Goal: Navigation & Orientation: Find specific page/section

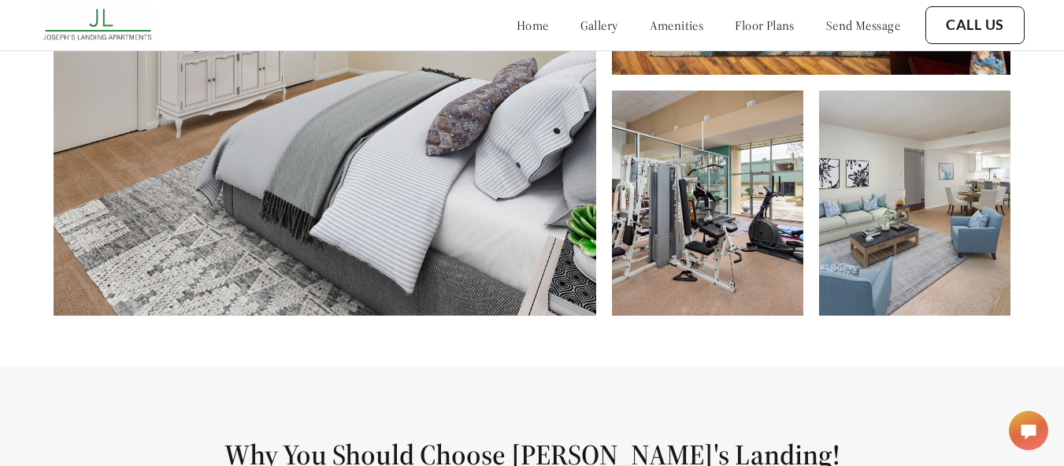
scroll to position [775, 0]
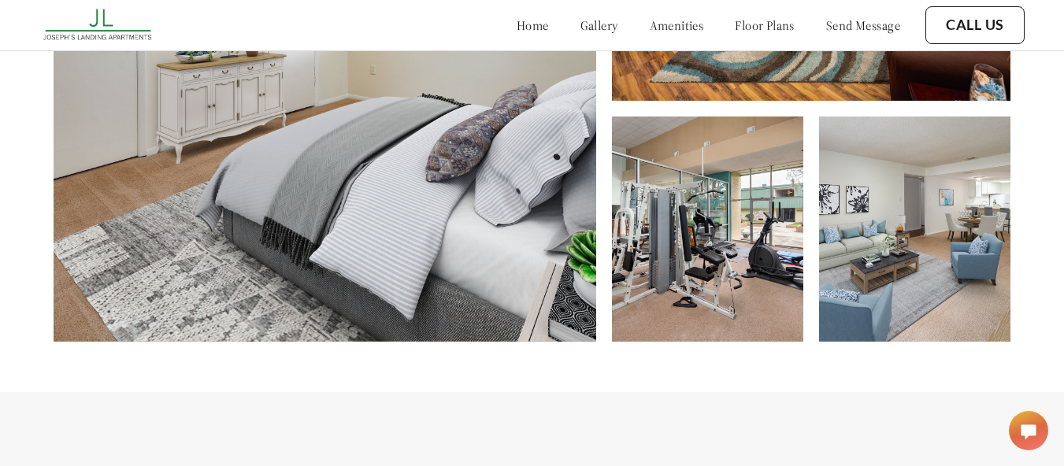
click at [519, 219] on img at bounding box center [325, 71] width 543 height 539
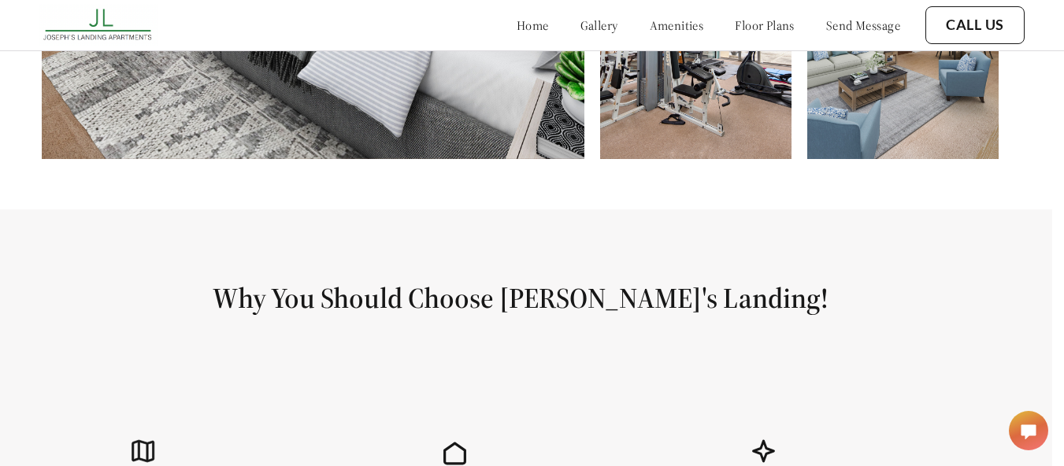
scroll to position [938, 12]
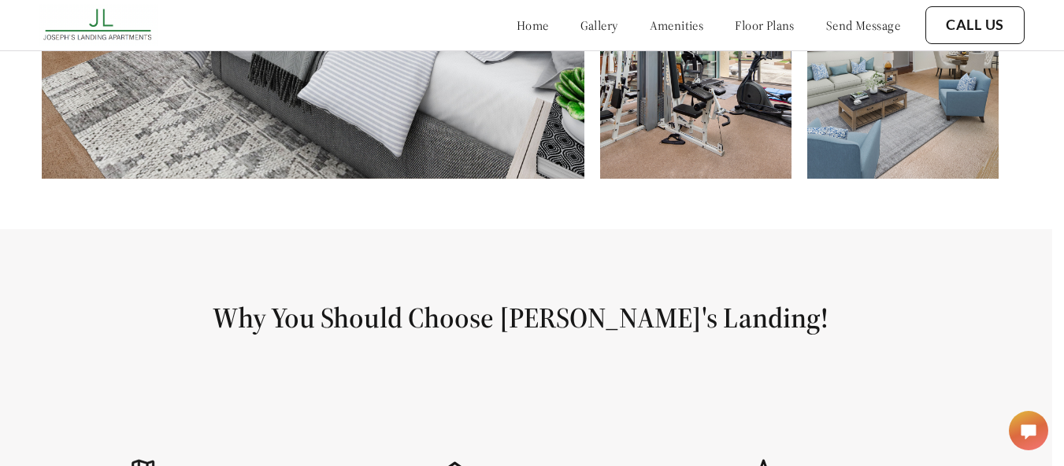
click at [650, 25] on link "amenities" at bounding box center [677, 25] width 54 height 16
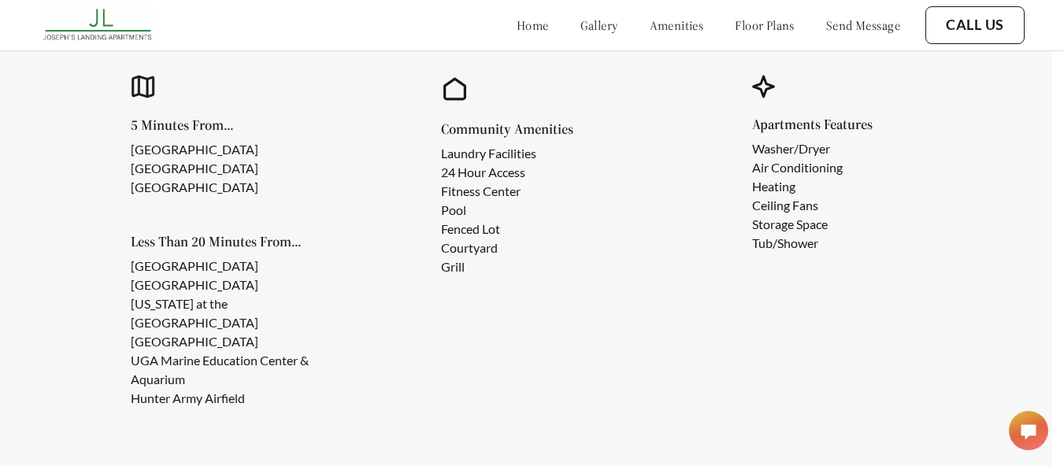
scroll to position [1328, 12]
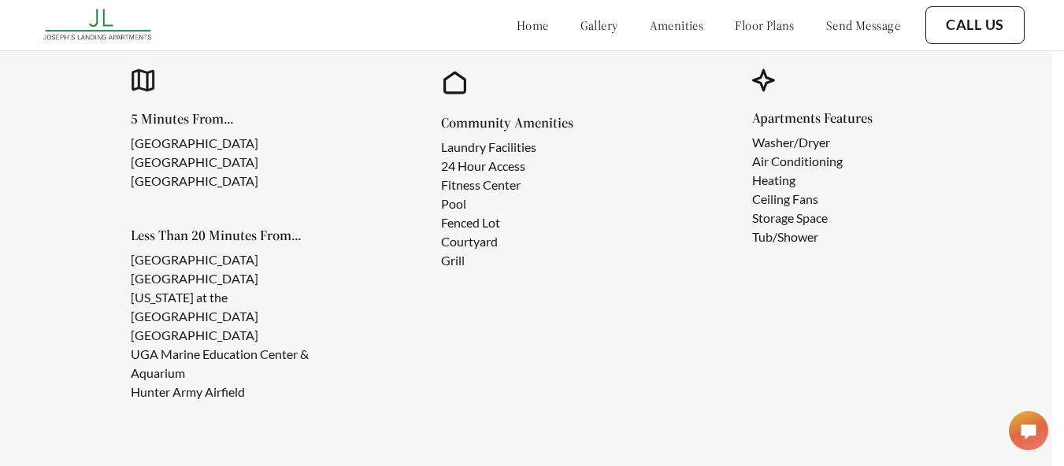
drag, startPoint x: 285, startPoint y: 178, endPoint x: 161, endPoint y: 188, distance: 124.8
click at [161, 188] on ul "[GEOGRAPHIC_DATA] [GEOGRAPHIC_DATA]" at bounding box center [207, 162] width 153 height 57
click at [258, 191] on li "[GEOGRAPHIC_DATA]" at bounding box center [195, 181] width 128 height 19
drag, startPoint x: 202, startPoint y: 158, endPoint x: 129, endPoint y: 154, distance: 73.3
click at [129, 154] on div "5 Minutes From... [GEOGRAPHIC_DATA] [GEOGRAPHIC_DATA] Less Than 20 Minutes From…" at bounding box center [210, 236] width 269 height 431
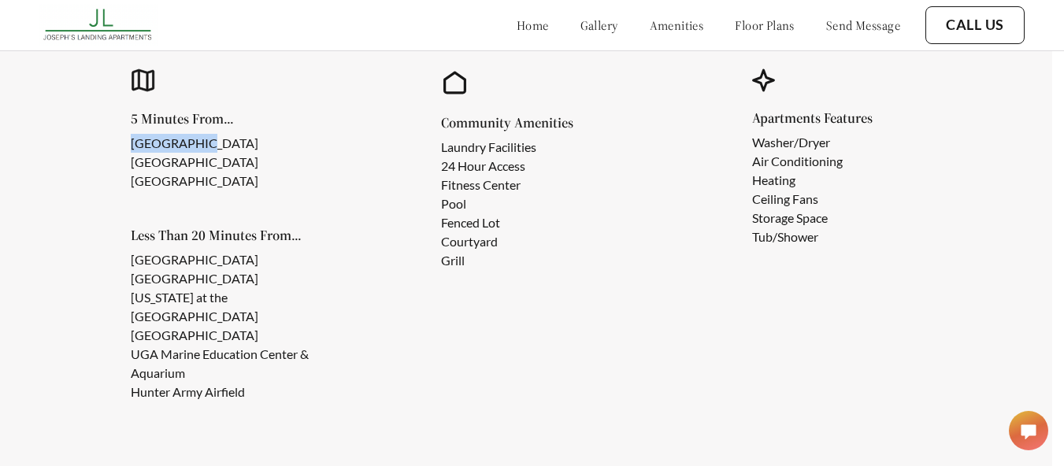
copy li "[GEOGRAPHIC_DATA]"
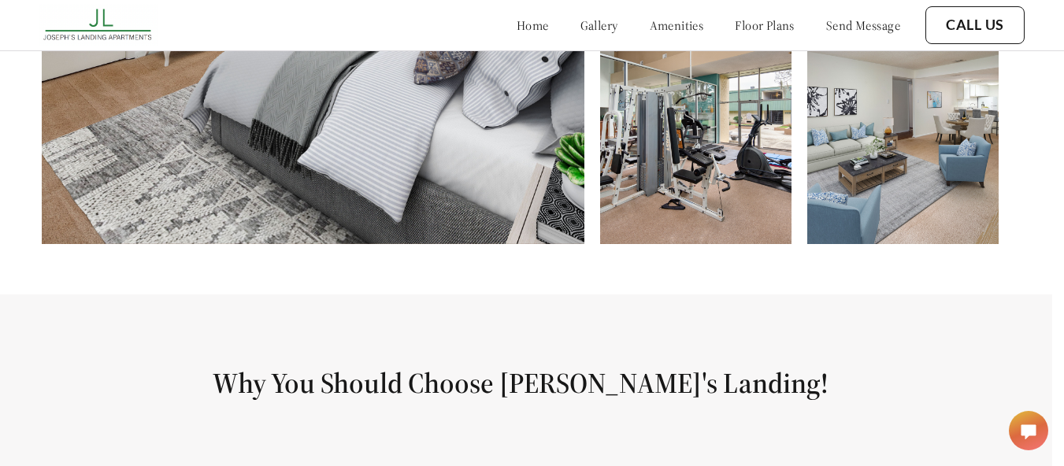
scroll to position [880, 12]
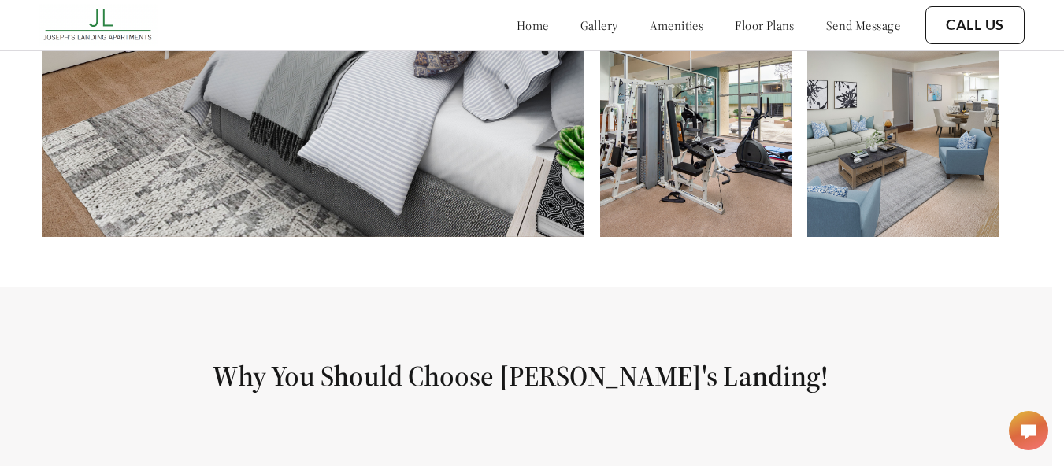
scroll to position [938, 12]
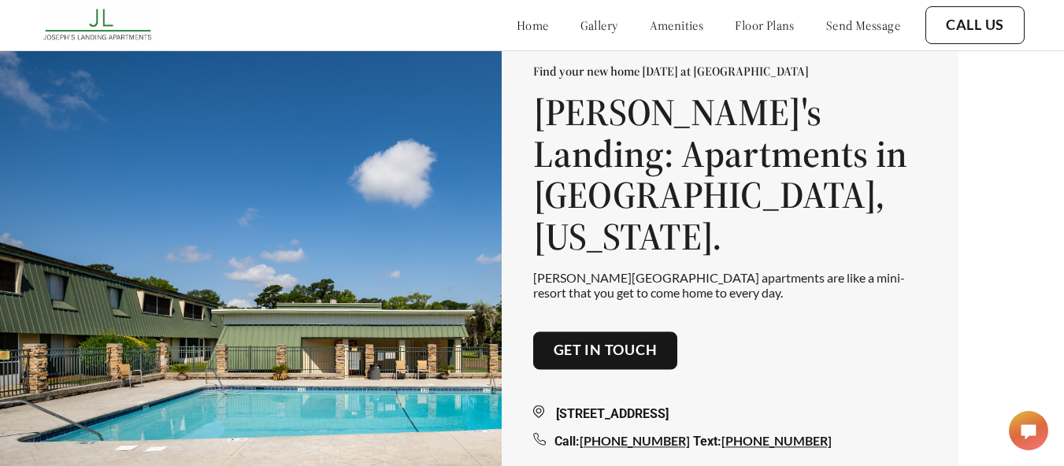
click at [517, 28] on link "home" at bounding box center [533, 25] width 32 height 16
click at [580, 20] on link "gallery" at bounding box center [599, 25] width 38 height 16
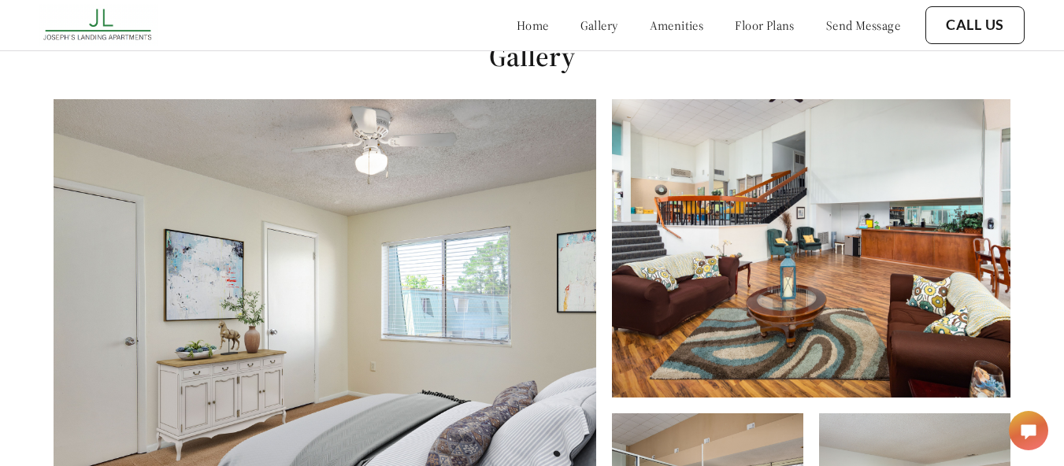
click at [658, 27] on link "amenities" at bounding box center [677, 25] width 54 height 16
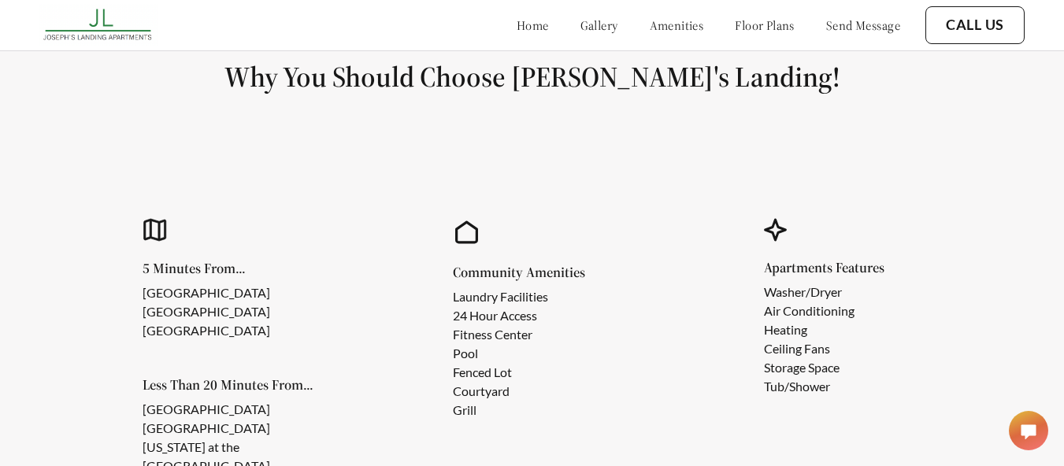
click at [735, 24] on link "floor plans" at bounding box center [765, 25] width 60 height 16
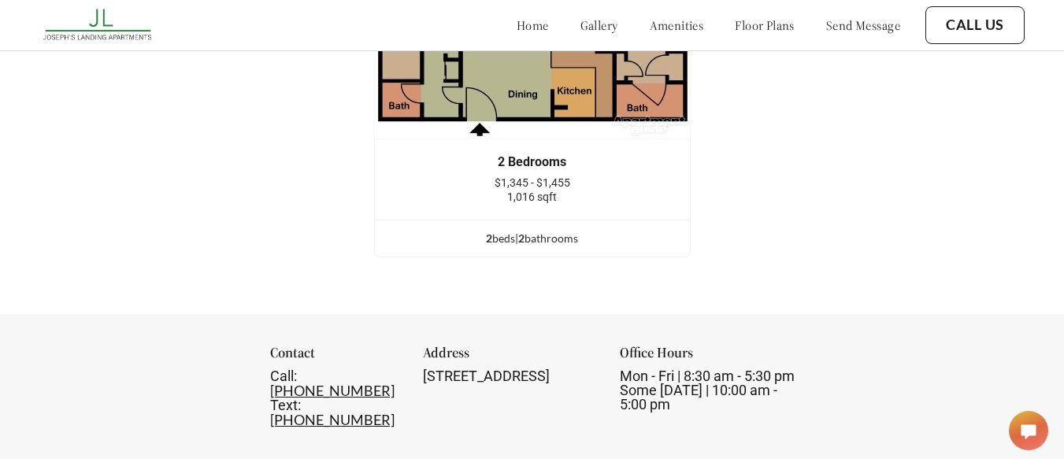
scroll to position [2443, 0]
